Goal: Check status

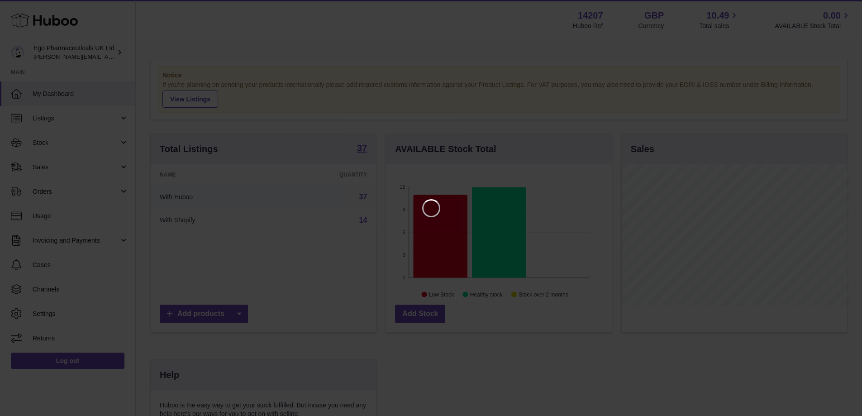
scroll to position [141, 228]
click at [842, 7] on icon "Close" at bounding box center [845, 8] width 11 height 11
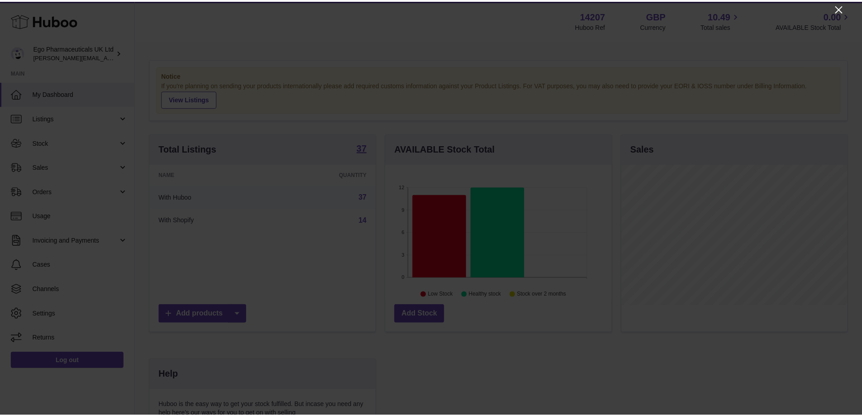
scroll to position [452272, 452188]
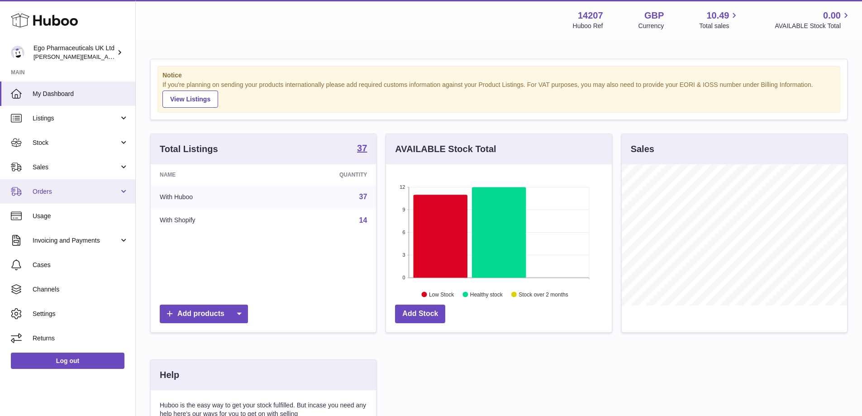
click at [106, 196] on link "Orders" at bounding box center [67, 191] width 135 height 24
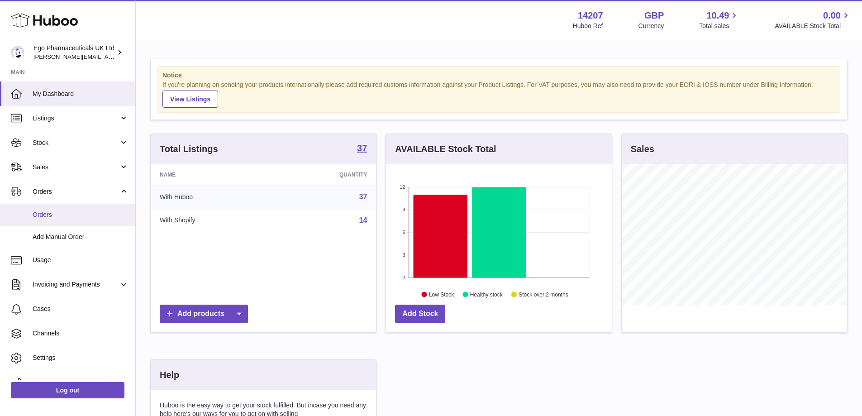
click at [48, 216] on span "Orders" at bounding box center [81, 214] width 96 height 9
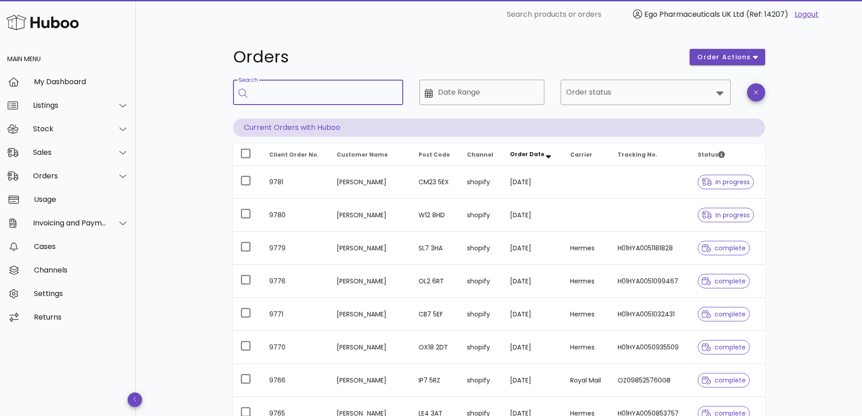
click at [274, 94] on input "Search" at bounding box center [324, 92] width 143 height 14
type input "****"
click at [692, 98] on input "Order status" at bounding box center [639, 92] width 147 height 14
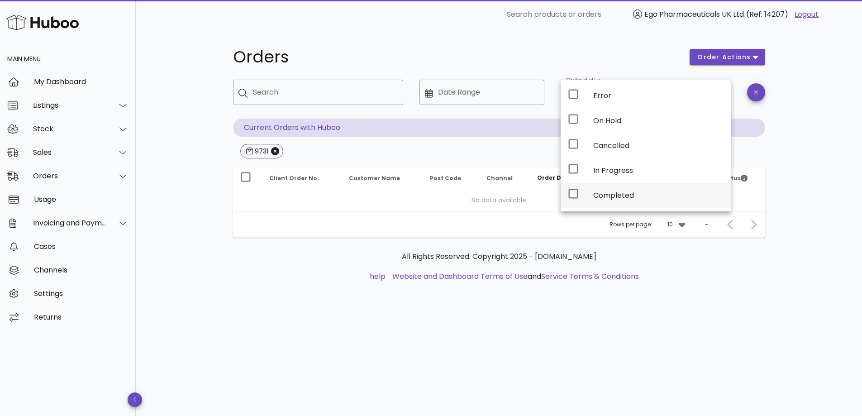
click at [618, 192] on div "Completed" at bounding box center [658, 195] width 130 height 9
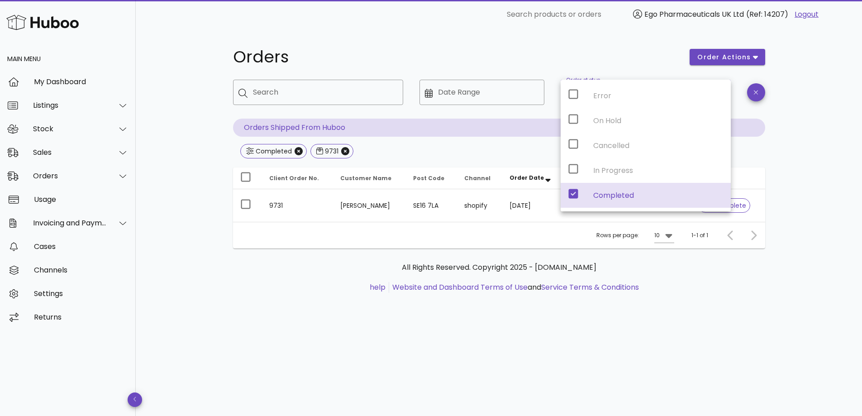
click at [808, 110] on div "Orders order actions ​ Search ​ Date Range ​ Order status Completed Orders Ship…" at bounding box center [499, 222] width 726 height 387
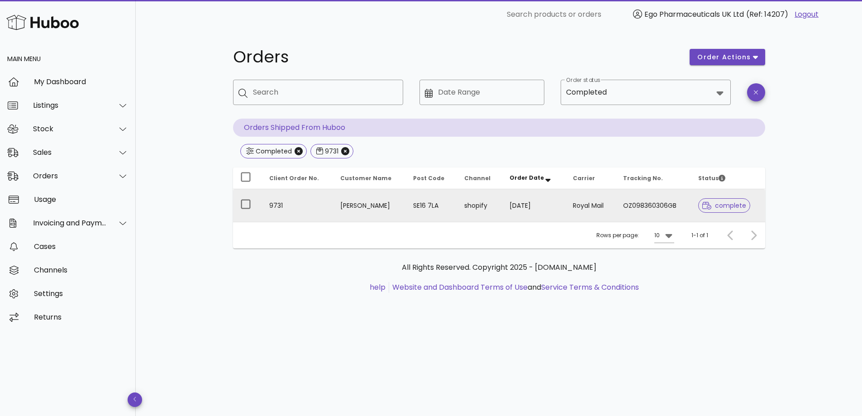
click at [352, 208] on td "[PERSON_NAME]" at bounding box center [369, 205] width 73 height 33
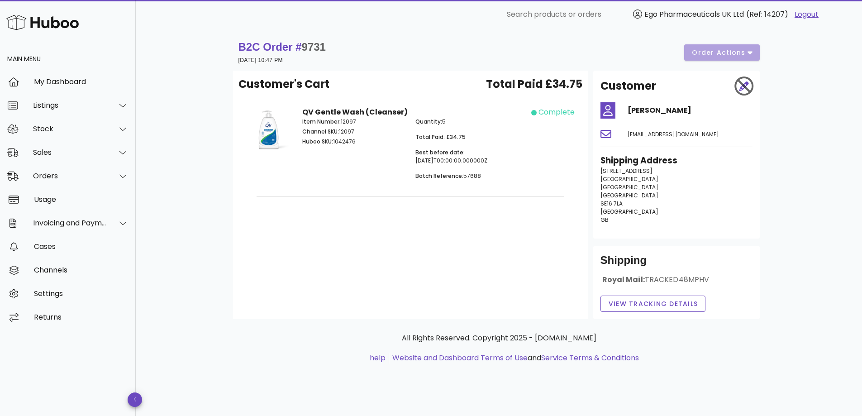
click at [346, 121] on p "Item Number: 12097" at bounding box center [353, 122] width 103 height 8
copy p "12097"
drag, startPoint x: 600, startPoint y: 169, endPoint x: 622, endPoint y: 181, distance: 24.3
click at [622, 181] on p "26 Finland Street London England London SE16 7LA United Kingdom GB" at bounding box center [676, 195] width 152 height 57
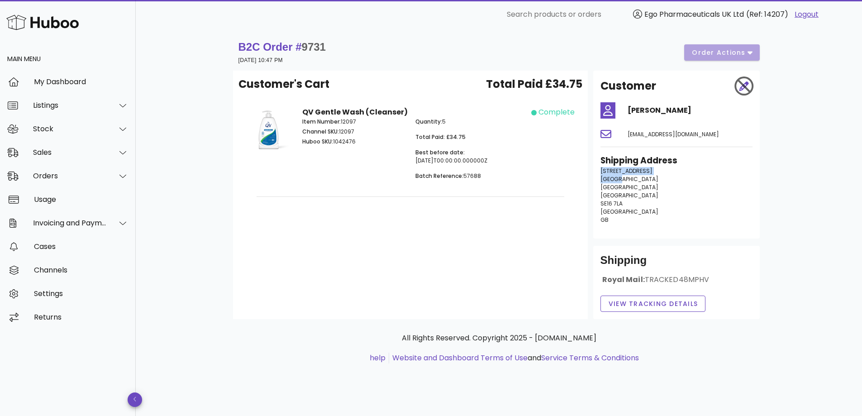
copy p "26 Finland Street London"
